Goal: Information Seeking & Learning: Understand process/instructions

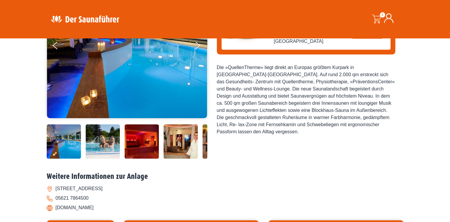
scroll to position [119, 0]
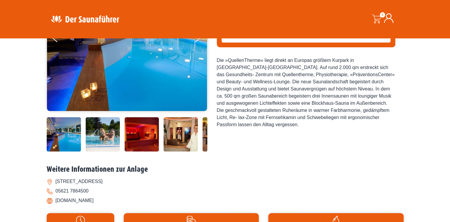
click at [105, 139] on img at bounding box center [103, 134] width 34 height 34
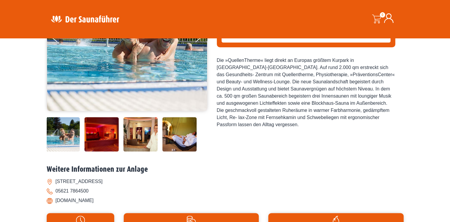
click at [132, 139] on img at bounding box center [140, 134] width 34 height 34
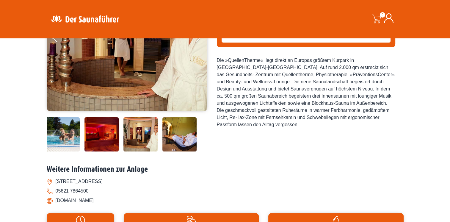
click at [176, 138] on img at bounding box center [179, 134] width 34 height 34
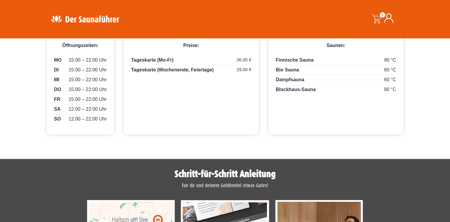
scroll to position [333, 0]
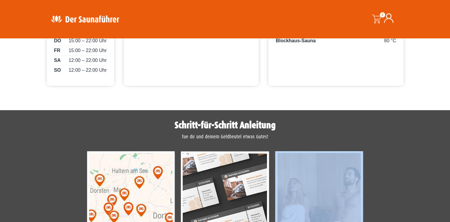
click at [448, 217] on section "Schritt-für-Schritt Anleitung Tue dir und deinem Geldbeutel etwas Gutes! Passen…" at bounding box center [225, 220] width 450 height 221
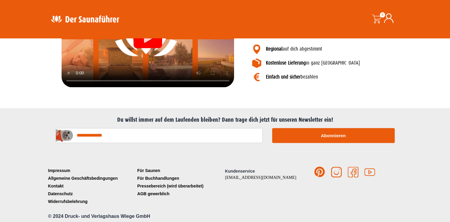
scroll to position [733, 0]
